Goal: Navigation & Orientation: Understand site structure

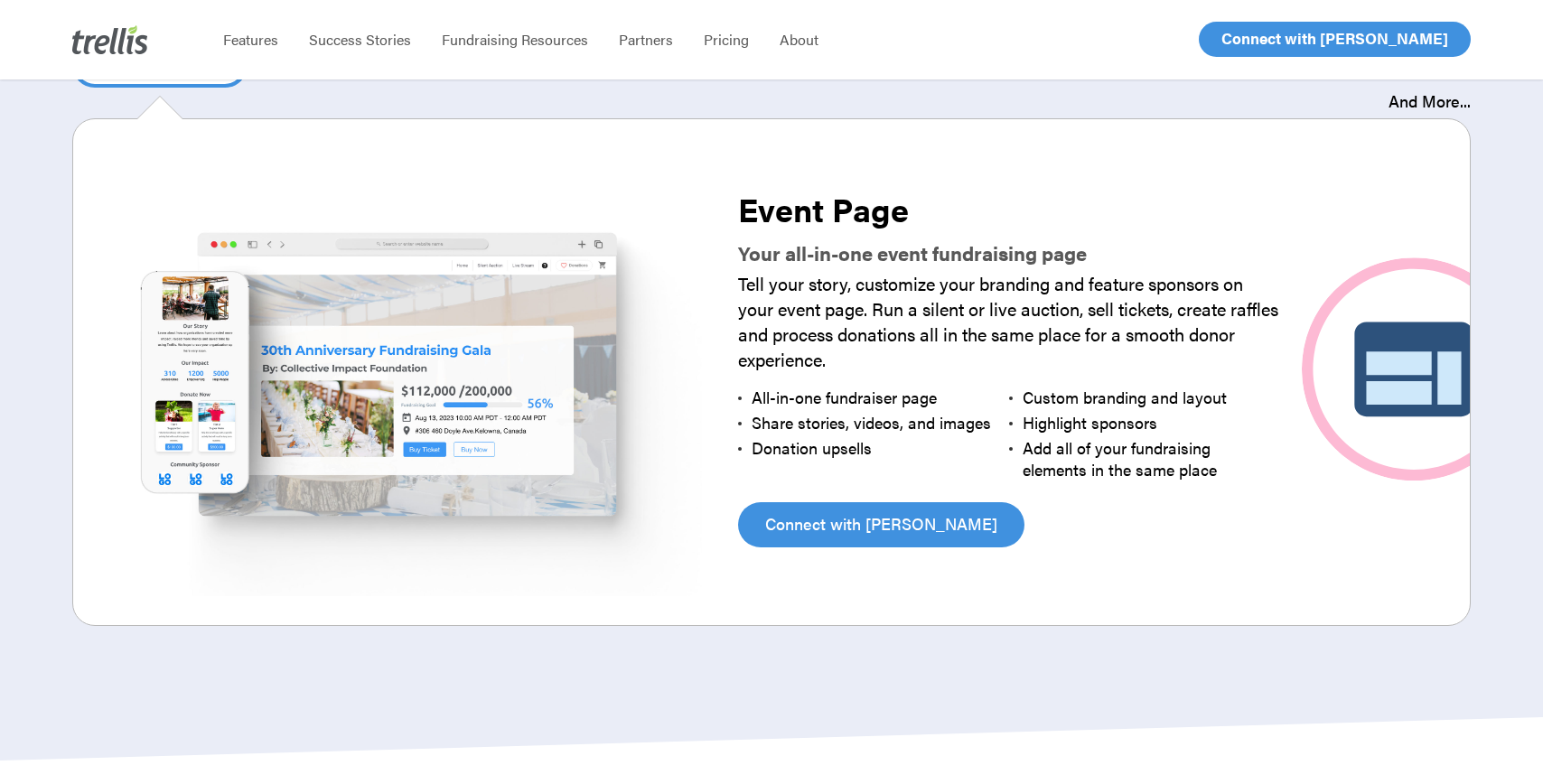
scroll to position [3558, 0]
click at [649, 155] on span "Become a Partner" at bounding box center [672, 147] width 107 height 19
click at [722, 45] on span "Pricing" at bounding box center [725, 39] width 45 height 21
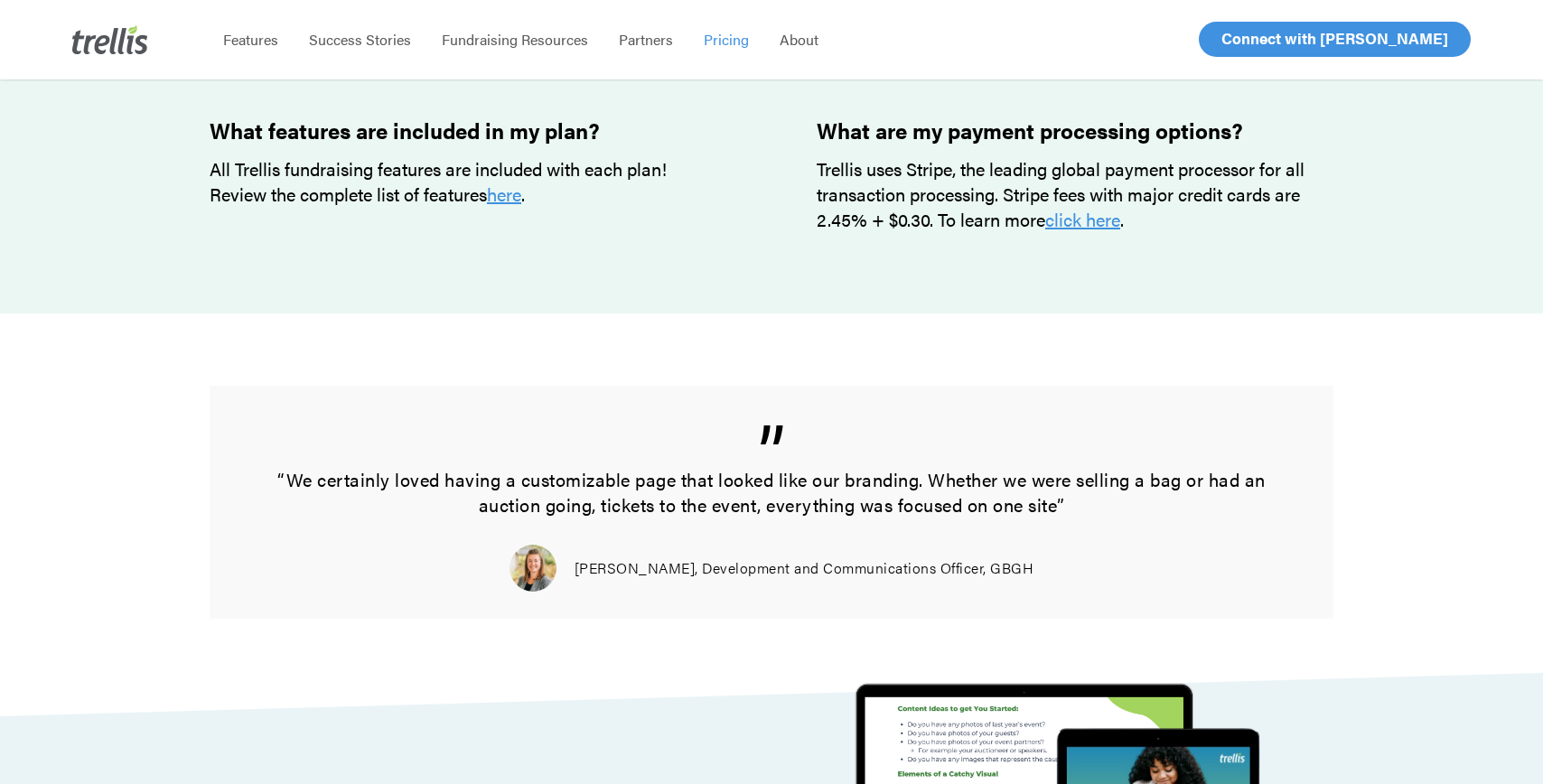
scroll to position [1842, 0]
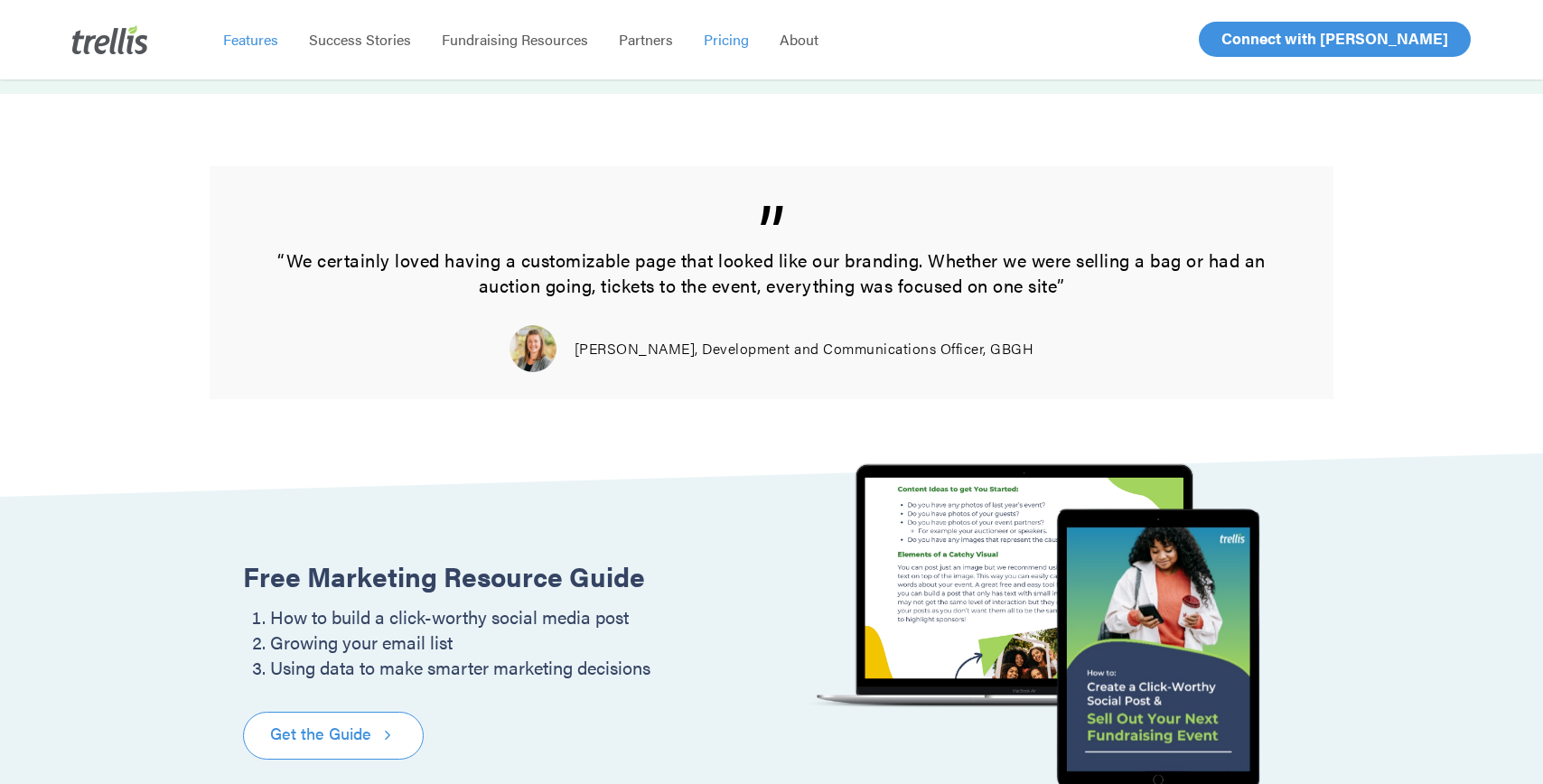
click at [243, 45] on span "Features" at bounding box center [251, 39] width 55 height 21
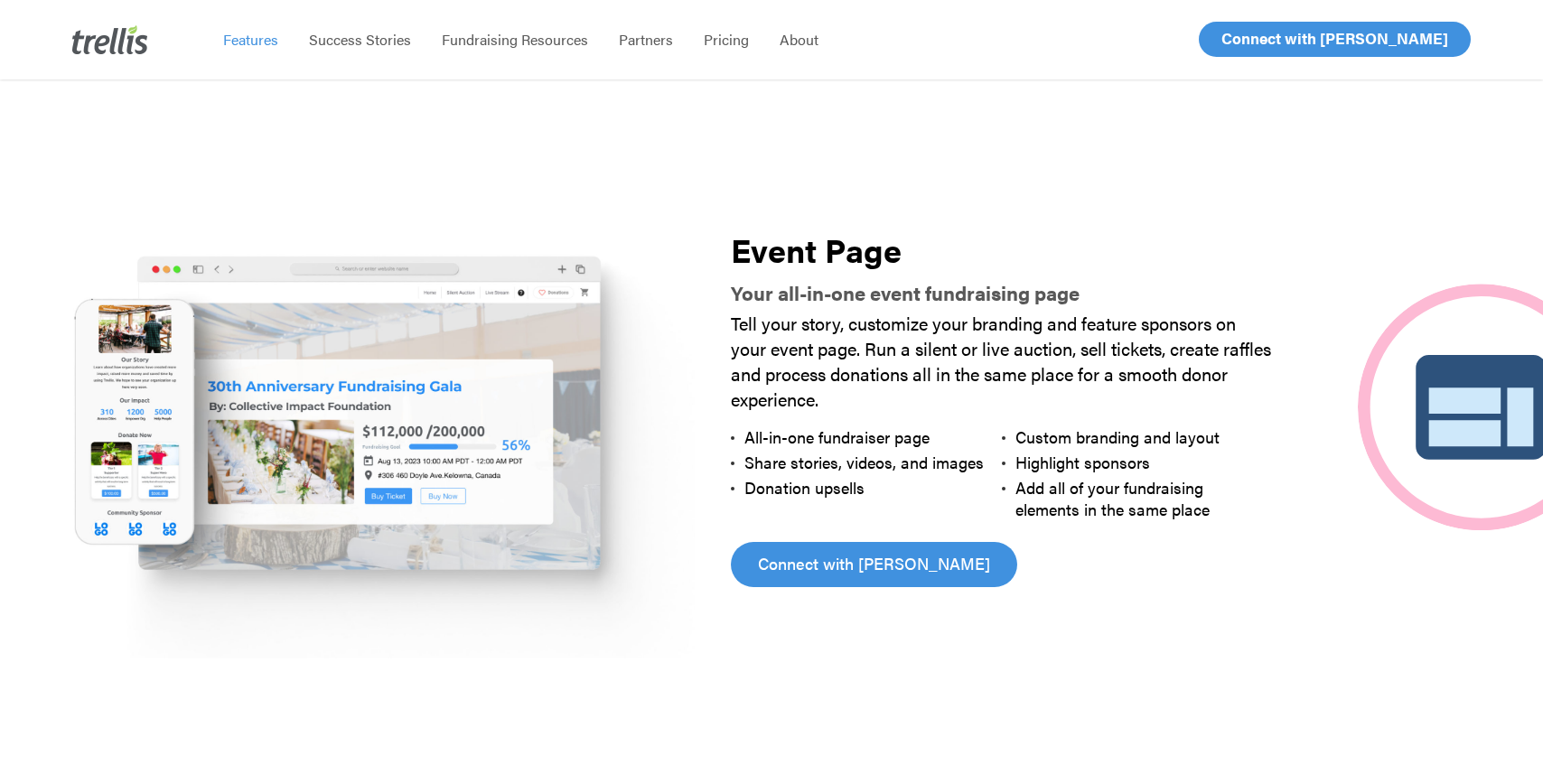
scroll to position [841, 0]
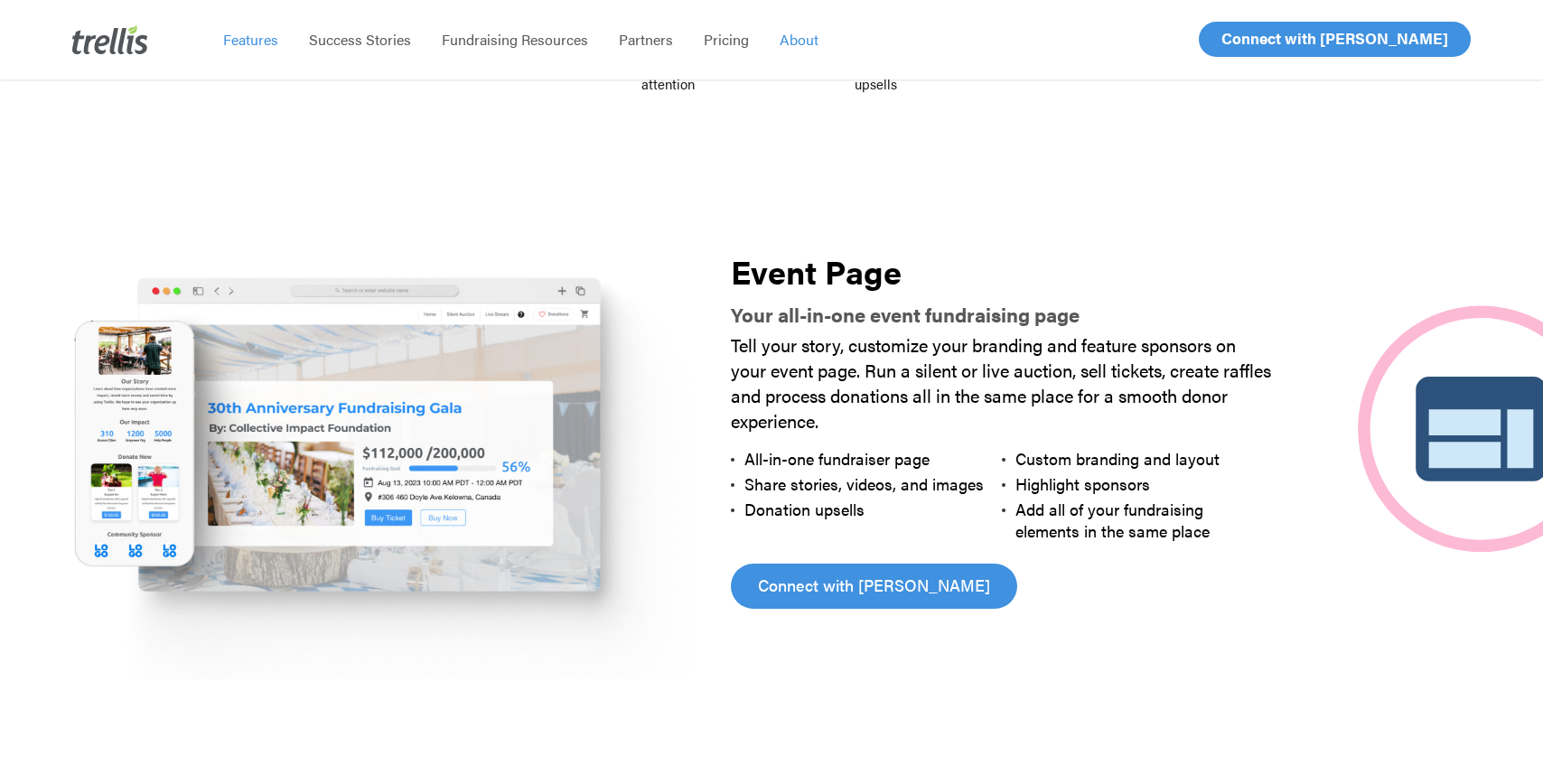
click at [803, 36] on span "About" at bounding box center [799, 39] width 39 height 21
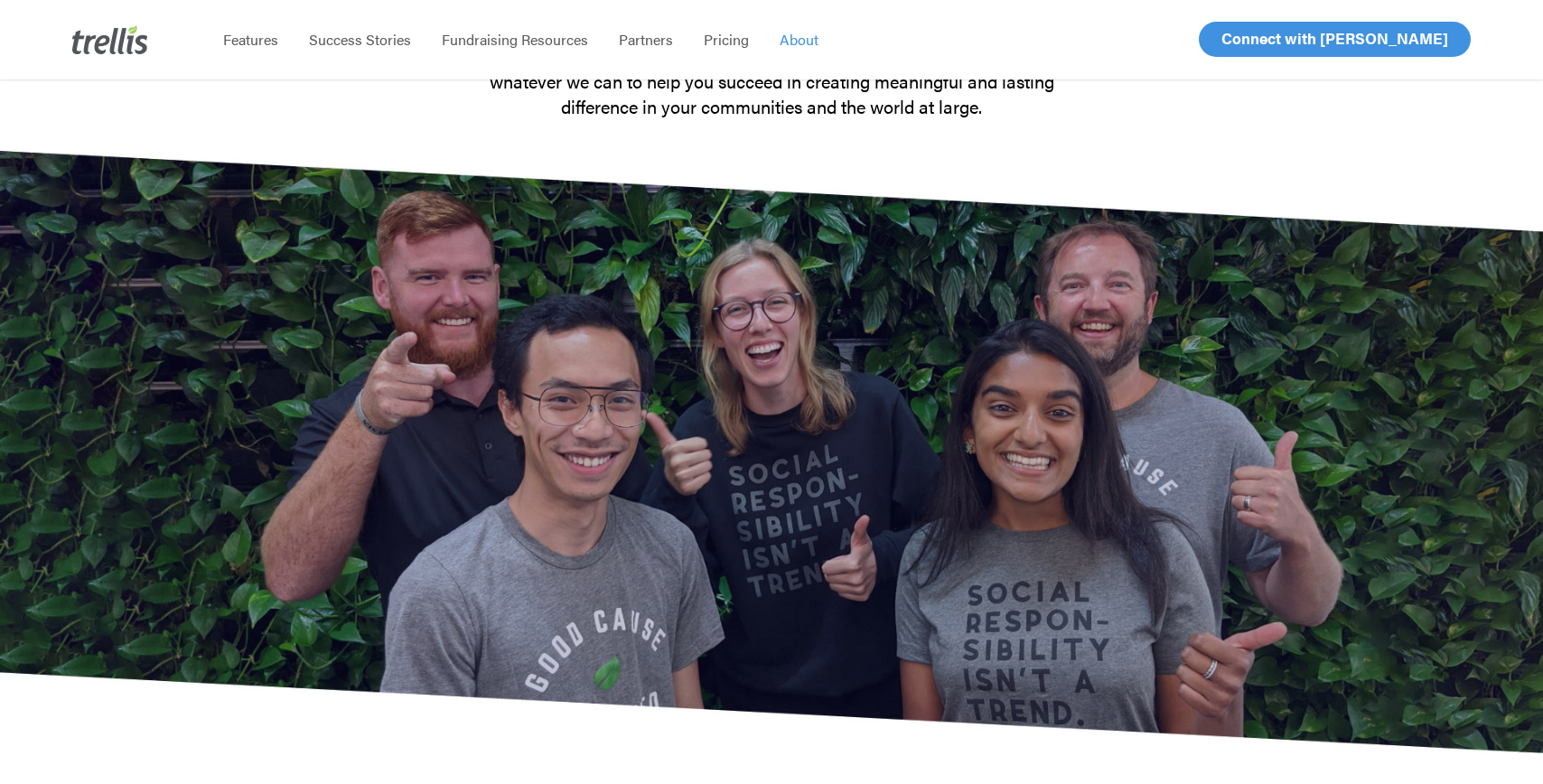
scroll to position [228, 0]
